Goal: Navigation & Orientation: Find specific page/section

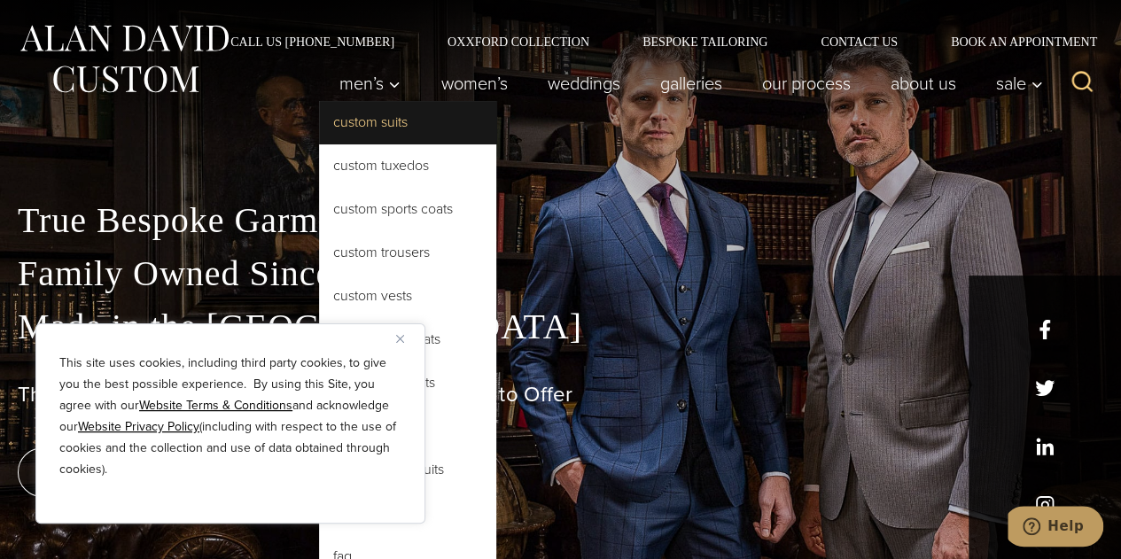
click at [360, 125] on link "Custom Suits" at bounding box center [407, 122] width 177 height 43
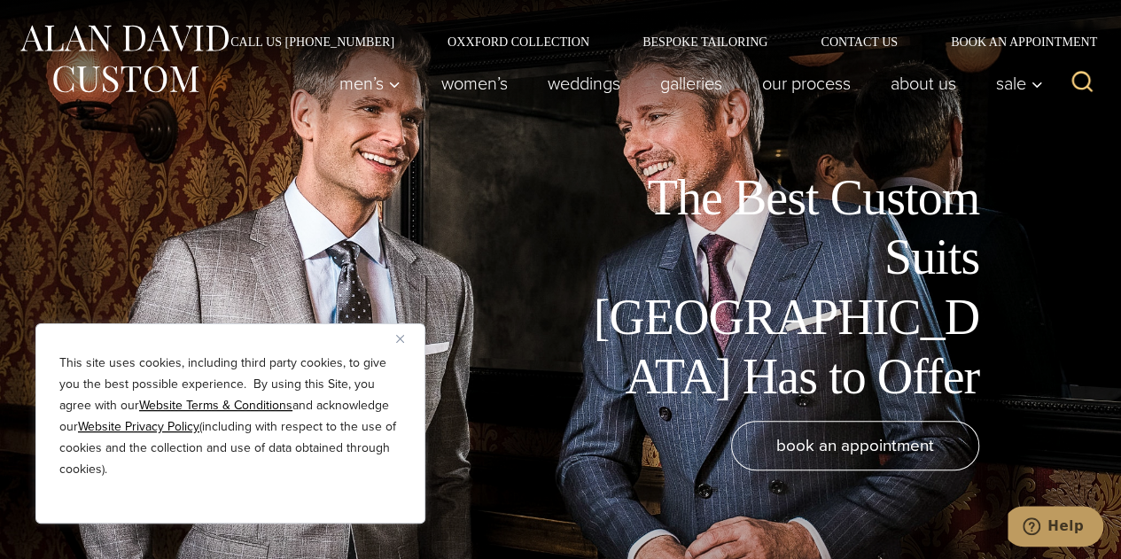
click at [399, 339] on img "Close" at bounding box center [400, 339] width 8 height 8
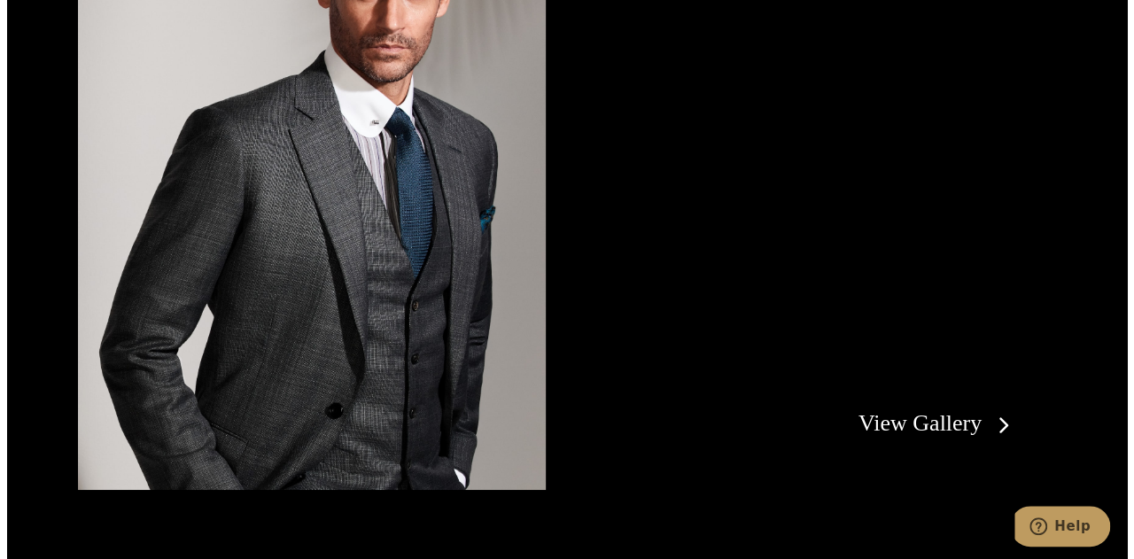
scroll to position [3088, 0]
